Goal: Transaction & Acquisition: Purchase product/service

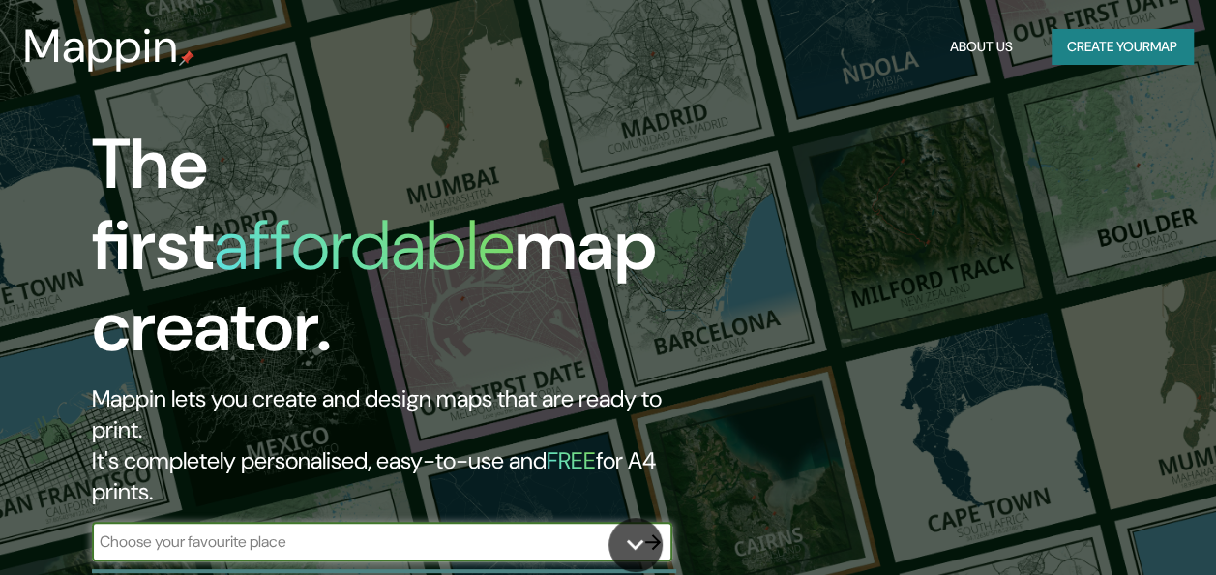
click at [359, 530] on input "text" at bounding box center [363, 541] width 542 height 22
type input "MUNDO NUEVO"
click at [646, 530] on icon "button" at bounding box center [652, 541] width 23 height 23
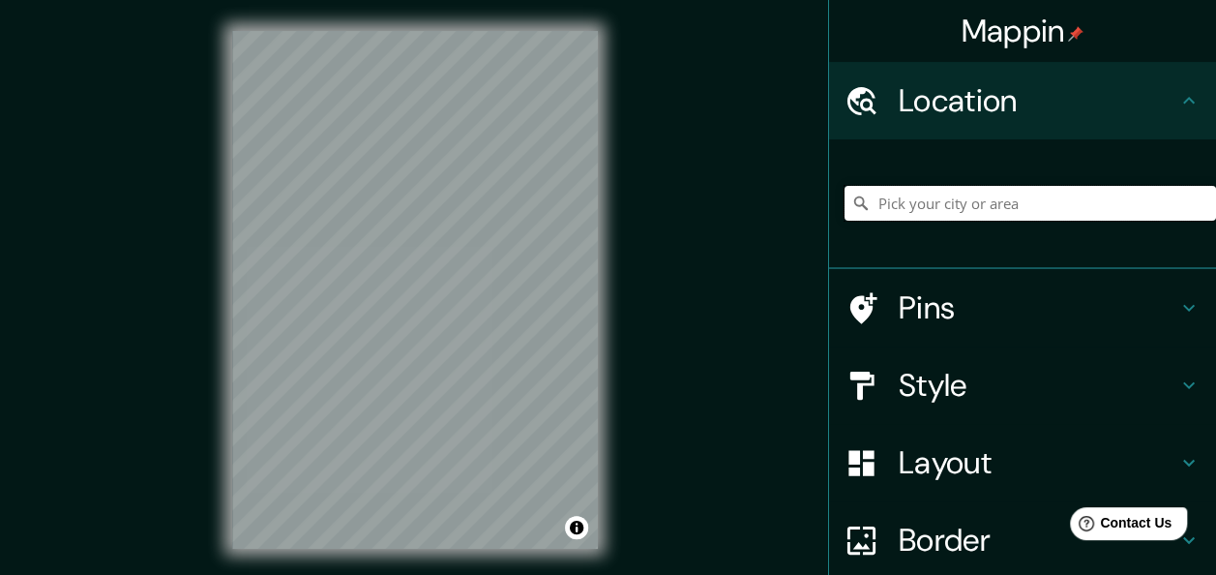
click at [911, 205] on input "Pick your city or area" at bounding box center [1030, 203] width 371 height 35
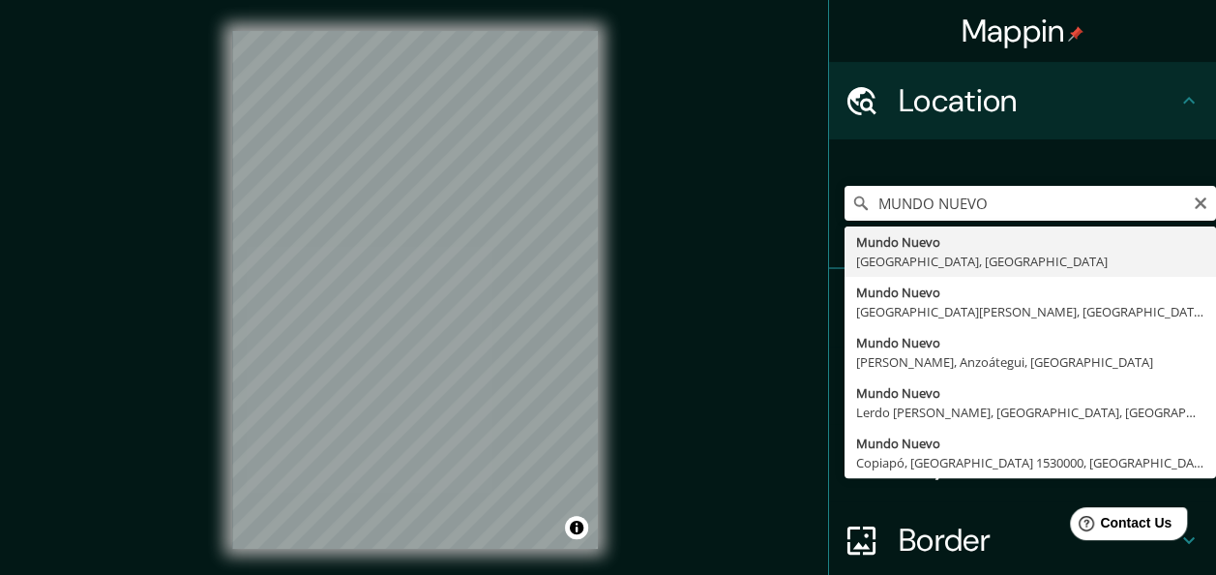
type input "Mundo Nuevo, [GEOGRAPHIC_DATA], [GEOGRAPHIC_DATA]"
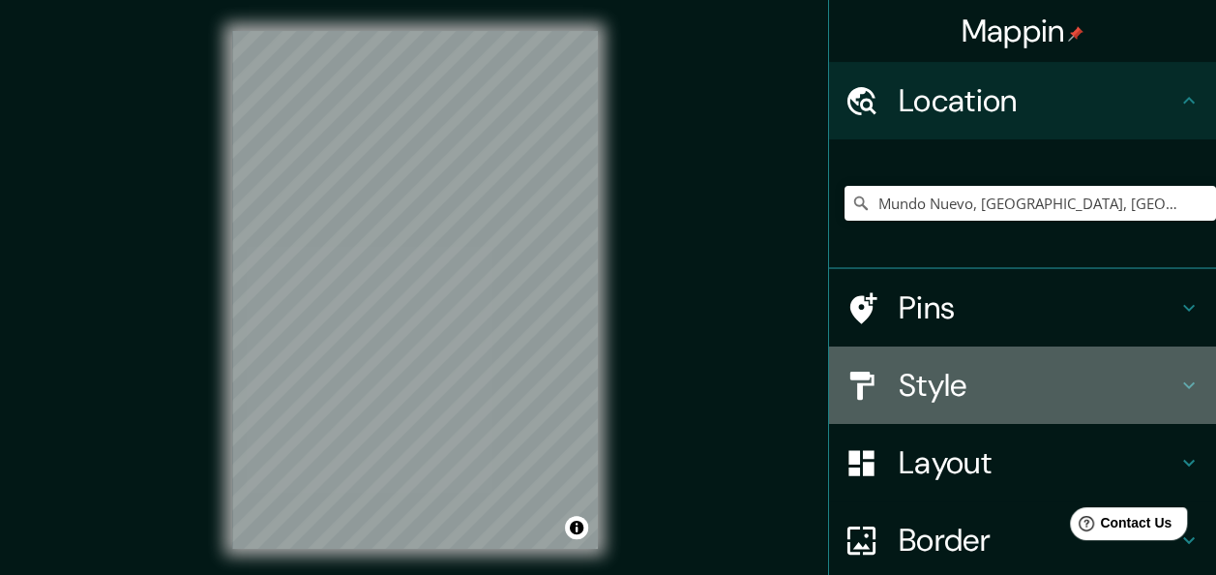
click at [948, 382] on h4 "Style" at bounding box center [1038, 385] width 279 height 39
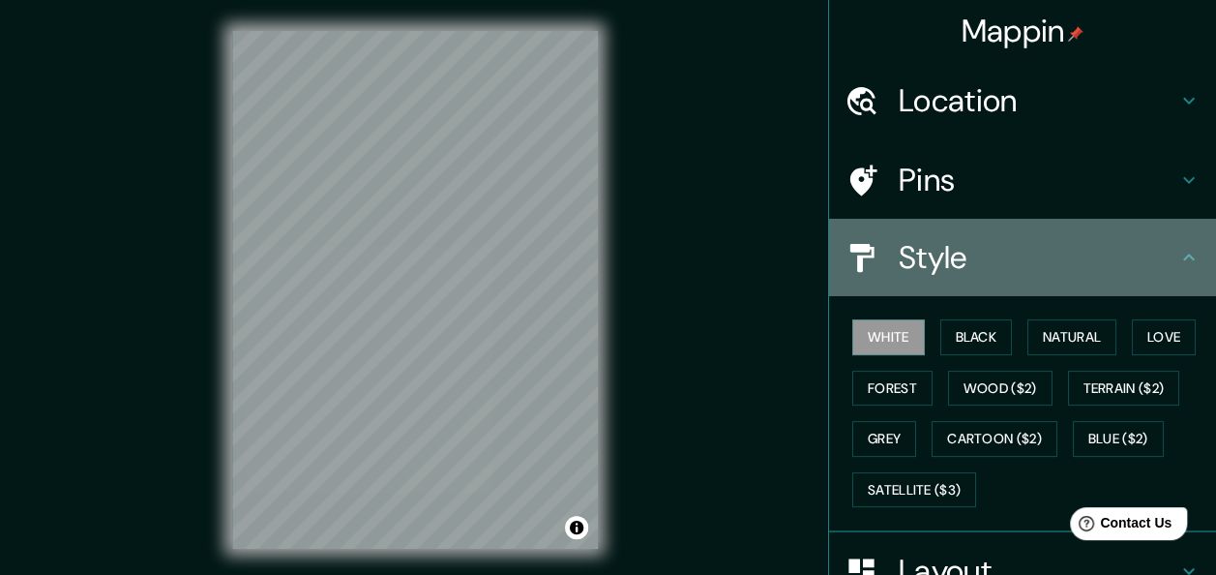
click at [938, 265] on h4 "Style" at bounding box center [1038, 257] width 279 height 39
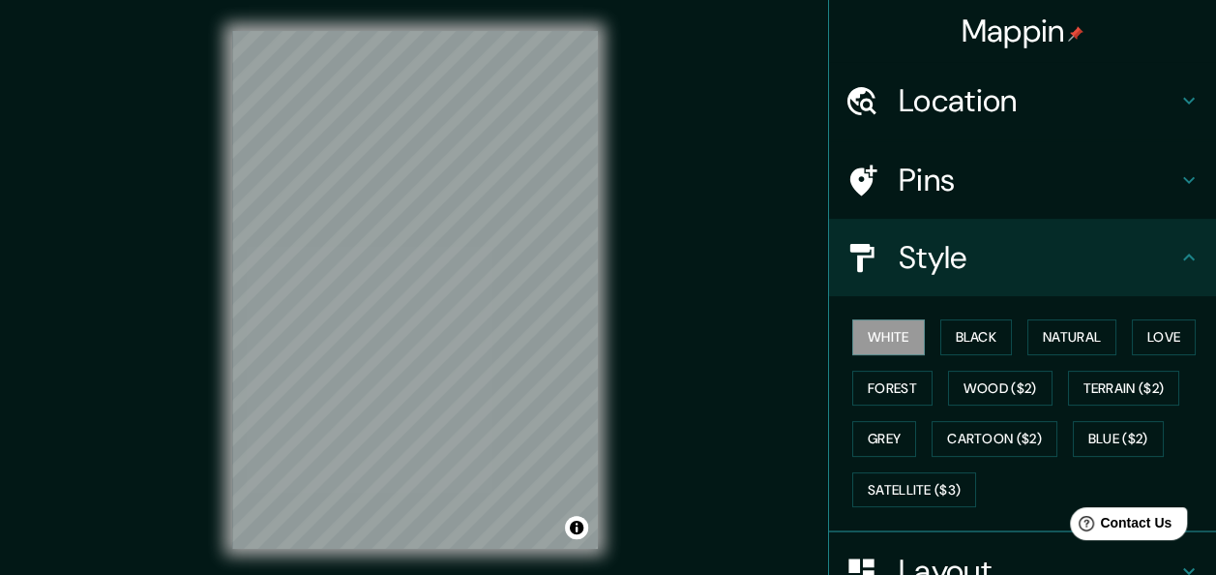
click at [1048, 98] on h4 "Location" at bounding box center [1038, 100] width 279 height 39
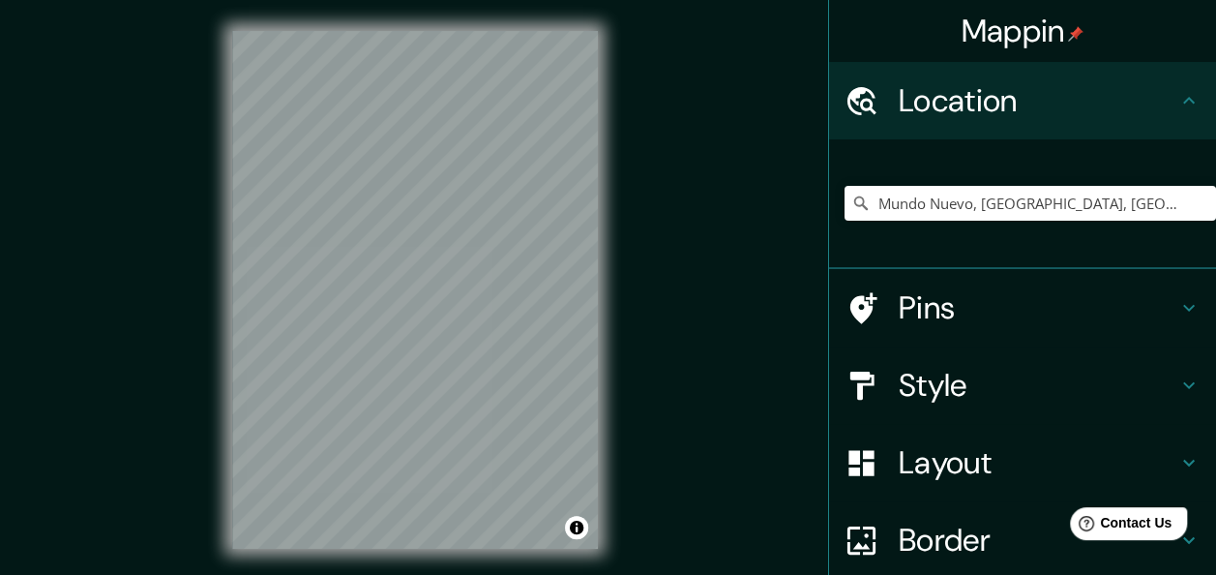
click at [1049, 103] on h4 "Location" at bounding box center [1038, 100] width 279 height 39
click at [944, 489] on div "Layout" at bounding box center [1022, 462] width 387 height 77
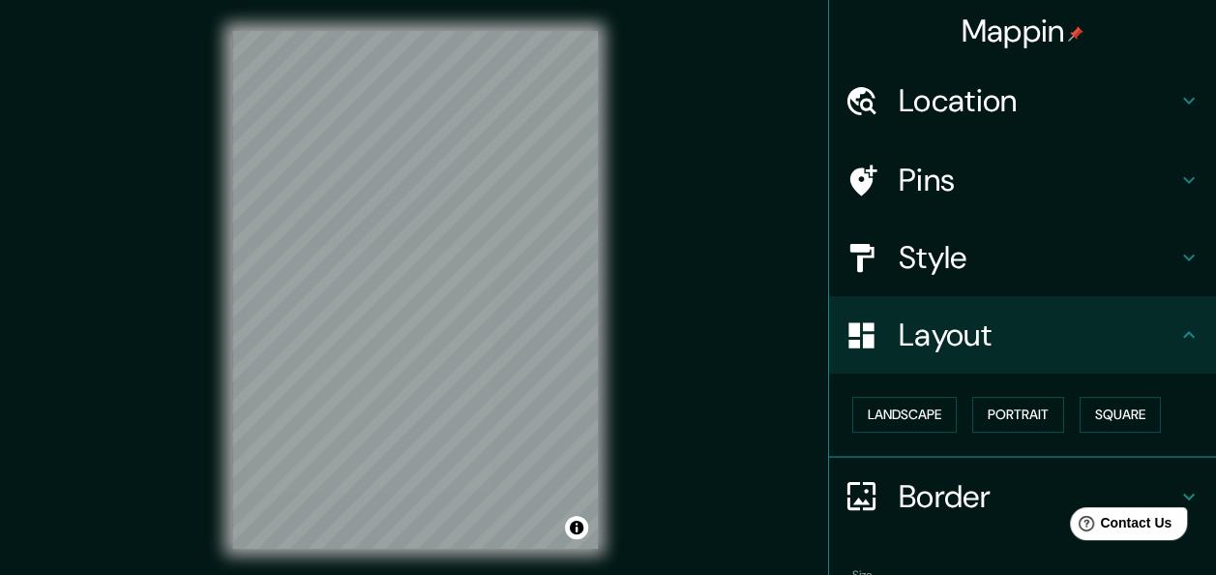
click at [952, 490] on h4 "Border" at bounding box center [1038, 496] width 279 height 39
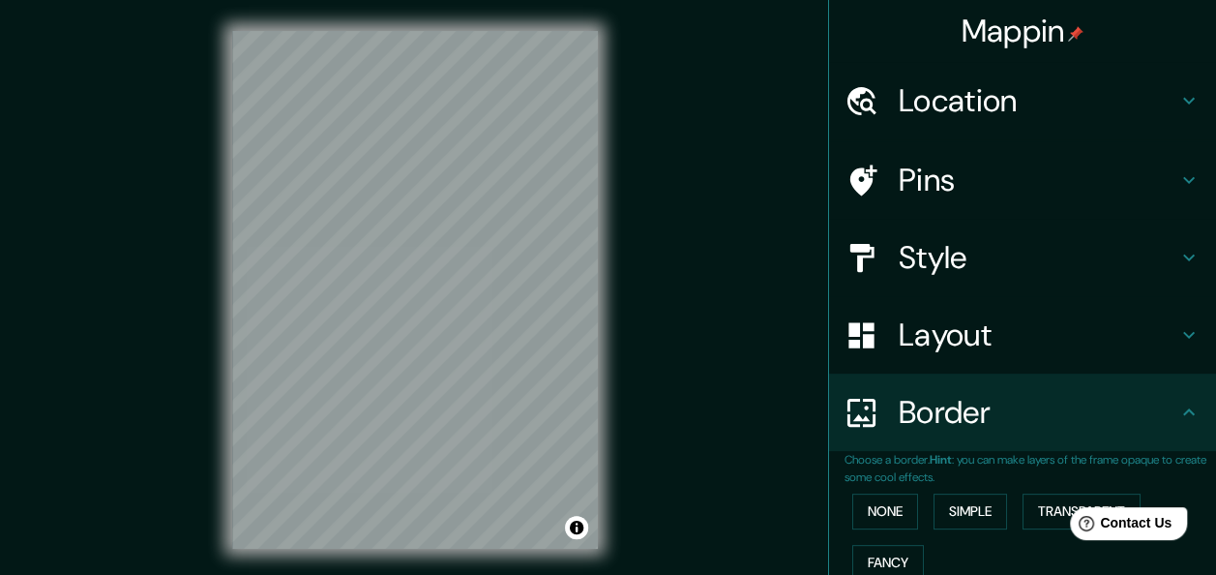
click at [980, 272] on h4 "Style" at bounding box center [1038, 257] width 279 height 39
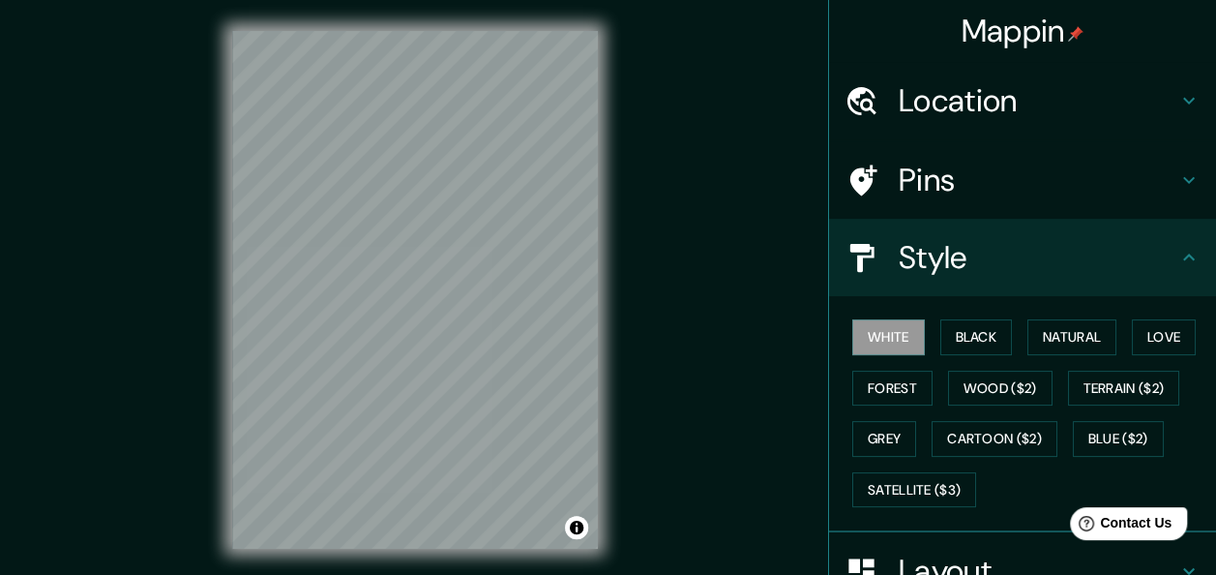
click at [223, 246] on div "© Mapbox © OpenStreetMap Improve this map" at bounding box center [415, 289] width 428 height 579
